Goal: Complete application form

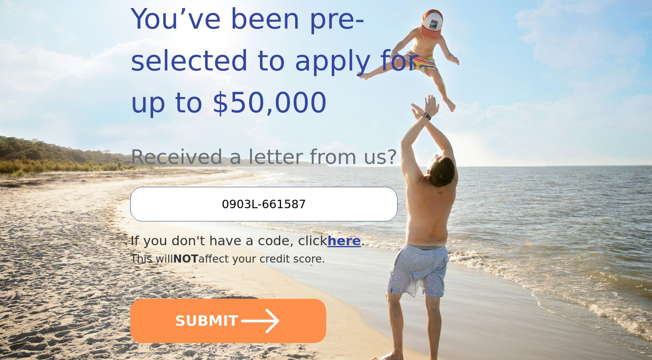
scroll to position [201, 0]
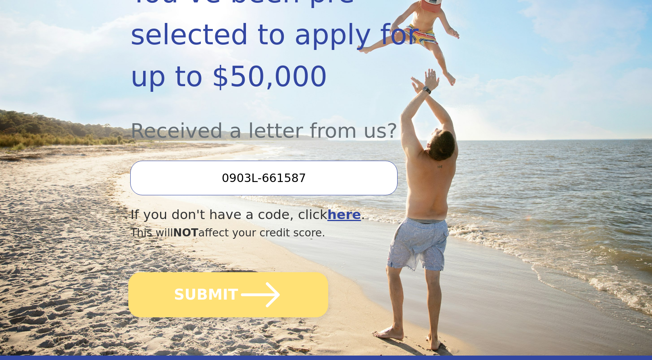
click at [225, 272] on button "SUBMIT" at bounding box center [229, 294] width 200 height 45
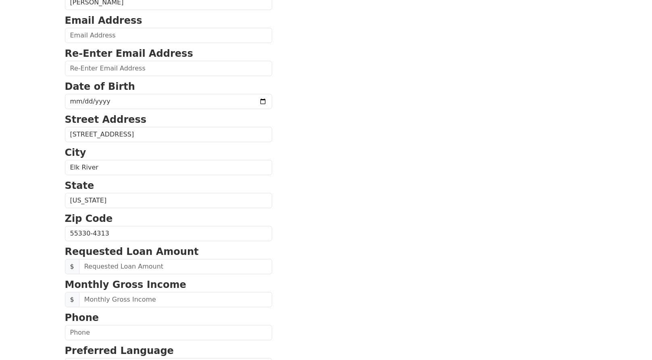
scroll to position [121, 0]
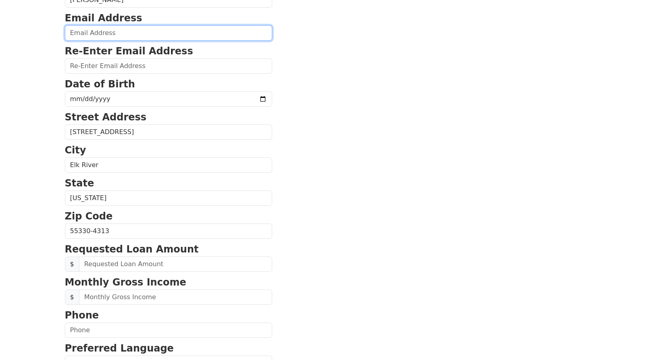
click at [113, 32] on input "email" at bounding box center [168, 32] width 207 height 15
type input "danryanfinance@yahoo.com"
type input "(952) 454-1604"
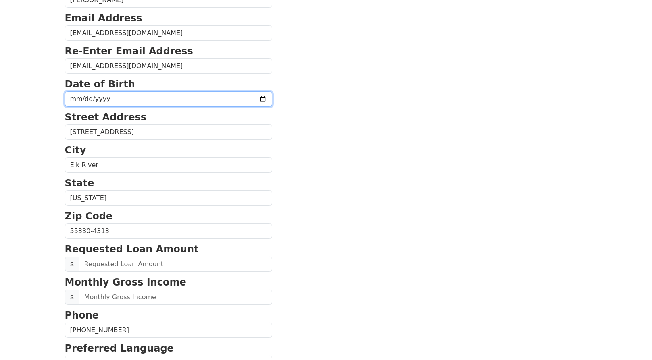
click at [112, 100] on input "date" at bounding box center [168, 98] width 207 height 15
type input "1977-01-07"
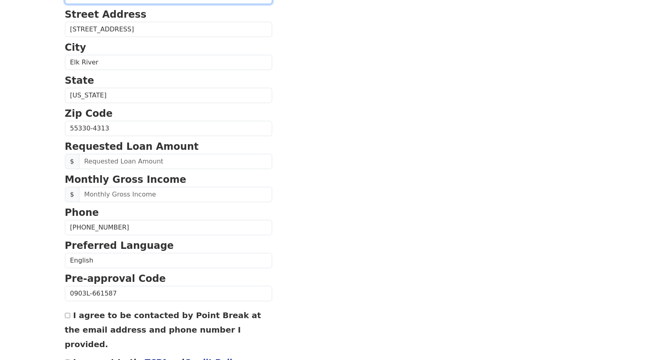
scroll to position [242, 0]
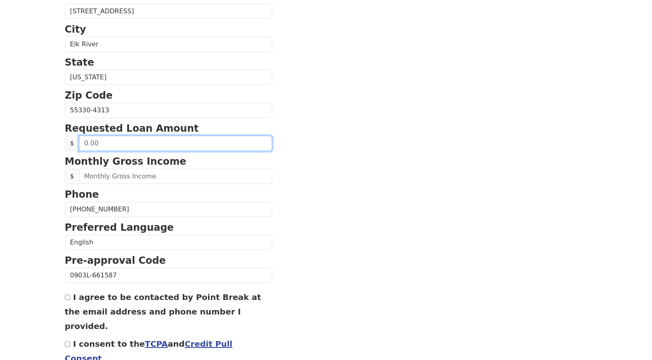
click at [135, 143] on input "text" at bounding box center [175, 143] width 193 height 15
type input "40,000.00"
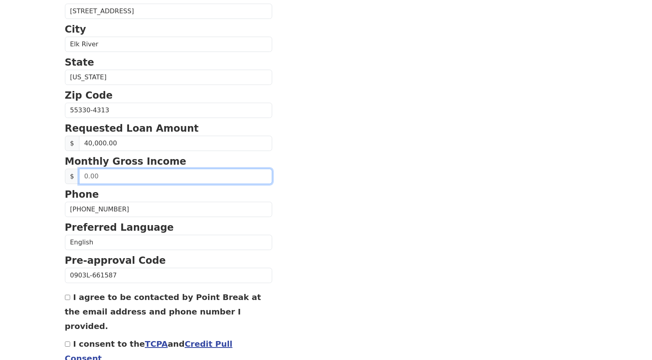
click at [128, 176] on input "text" at bounding box center [175, 176] width 193 height 15
type input "11,249.63"
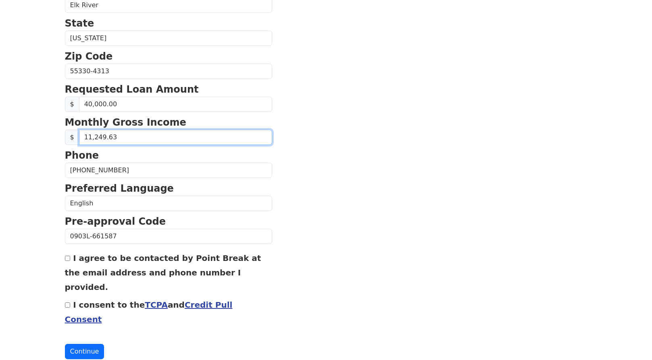
scroll to position [281, 0]
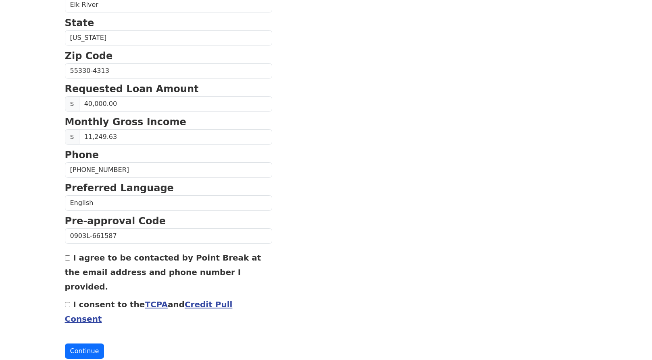
drag, startPoint x: 67, startPoint y: 259, endPoint x: 67, endPoint y: 271, distance: 11.3
click at [67, 259] on input "I agree to be contacted by Point Break at the email address and phone number I …" at bounding box center [67, 257] width 5 height 5
checkbox input "true"
click at [67, 302] on input "I consent to the TCPA and Credit Pull Consent" at bounding box center [67, 304] width 5 height 5
checkbox input "true"
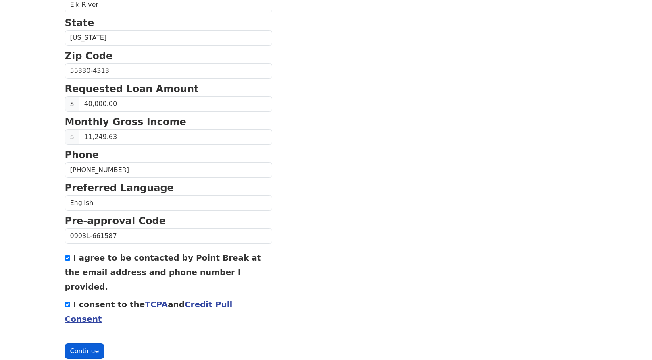
click at [88, 344] on button "Continue" at bounding box center [84, 351] width 39 height 15
